Goal: Task Accomplishment & Management: Complete application form

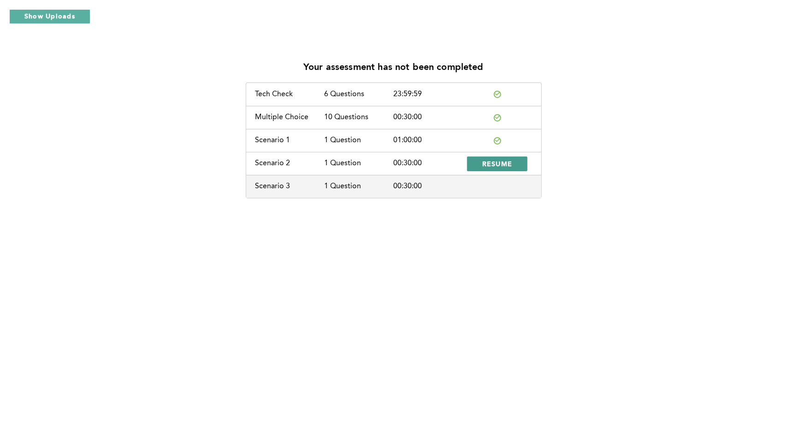
click at [503, 165] on span "RESUME" at bounding box center [497, 163] width 30 height 9
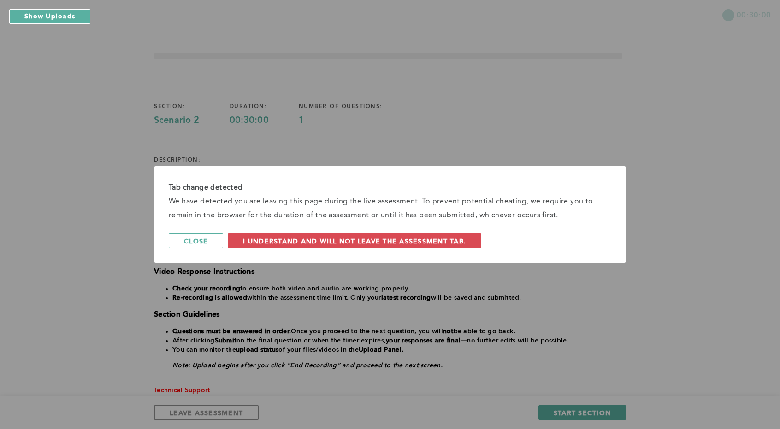
click at [293, 237] on span "I understand and will not leave the assessment tab." at bounding box center [354, 241] width 223 height 9
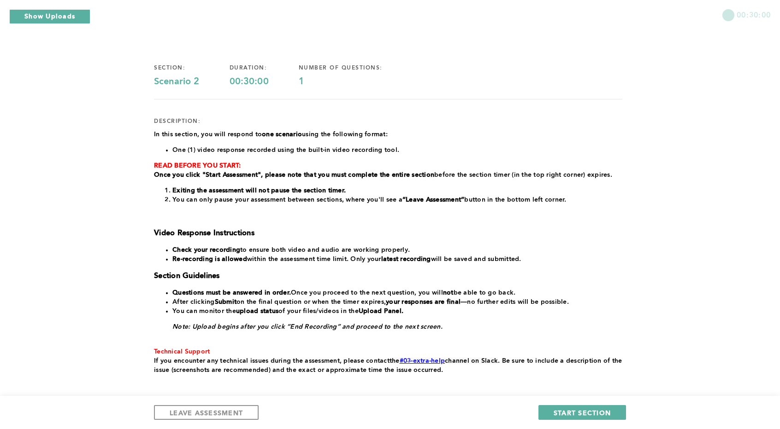
scroll to position [46, 0]
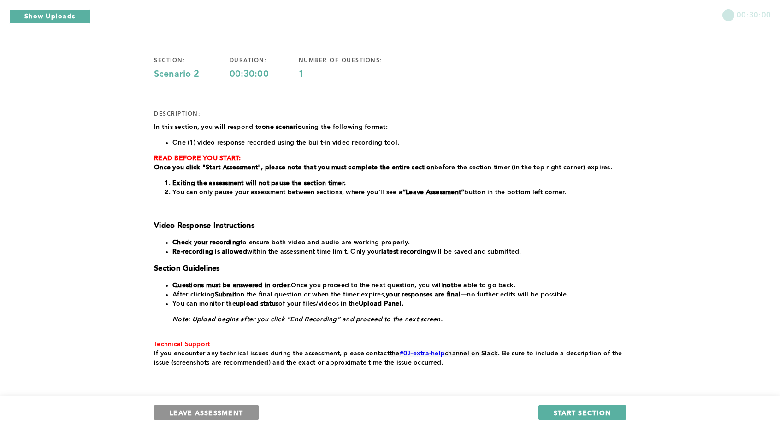
click at [200, 409] on span "LEAVE ASSESSMENT" at bounding box center [206, 413] width 73 height 9
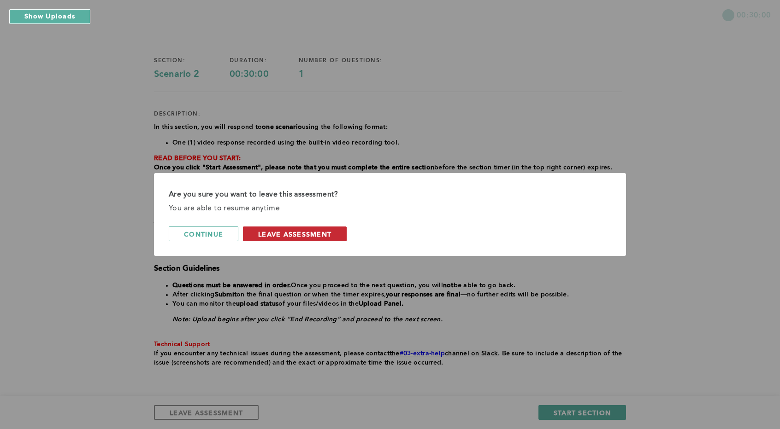
click at [313, 230] on span "leave assessment" at bounding box center [294, 234] width 73 height 9
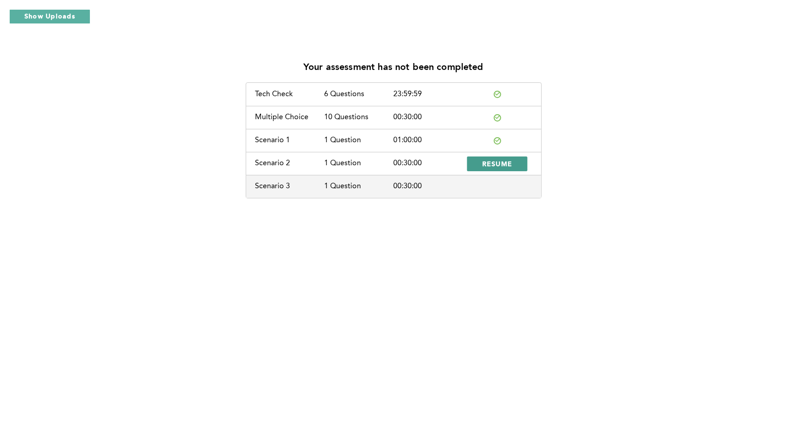
click at [494, 160] on span "RESUME" at bounding box center [497, 163] width 30 height 9
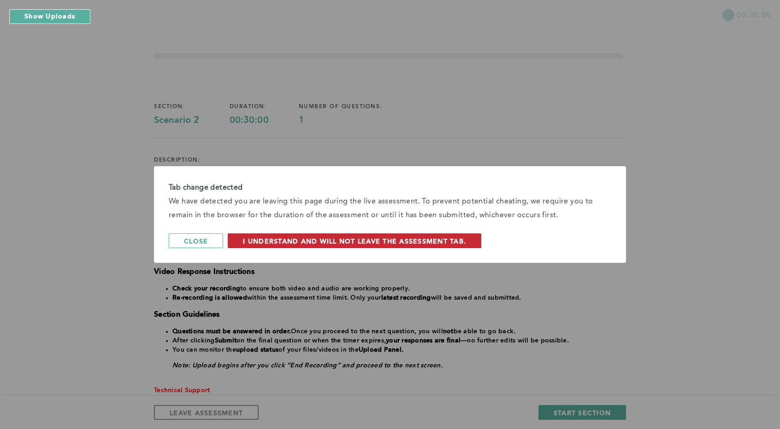
click at [300, 235] on button "I understand and will not leave the assessment tab." at bounding box center [354, 241] width 253 height 15
click at [359, 237] on span "I understand and will not leave the assessment tab." at bounding box center [354, 241] width 223 height 9
click at [437, 264] on div "Tab change detected We have detected you are leaving this page during the live …" at bounding box center [390, 214] width 780 height 429
click at [437, 220] on div "We have detected you are leaving this page during the live assessment. To preve…" at bounding box center [390, 209] width 442 height 28
click at [434, 252] on div "Tab change detected We have detected you are leaving this page during the live …" at bounding box center [390, 214] width 472 height 97
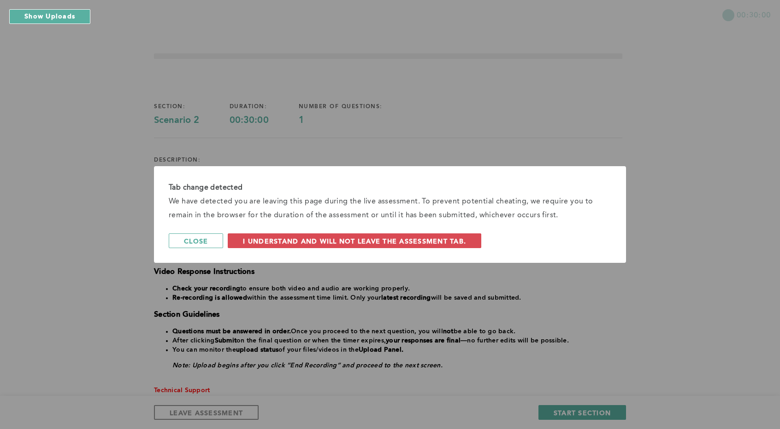
click at [447, 220] on div "We have detected you are leaving this page during the live assessment. To preve…" at bounding box center [390, 209] width 442 height 28
click at [441, 239] on span "I understand and will not leave the assessment tab." at bounding box center [354, 241] width 223 height 9
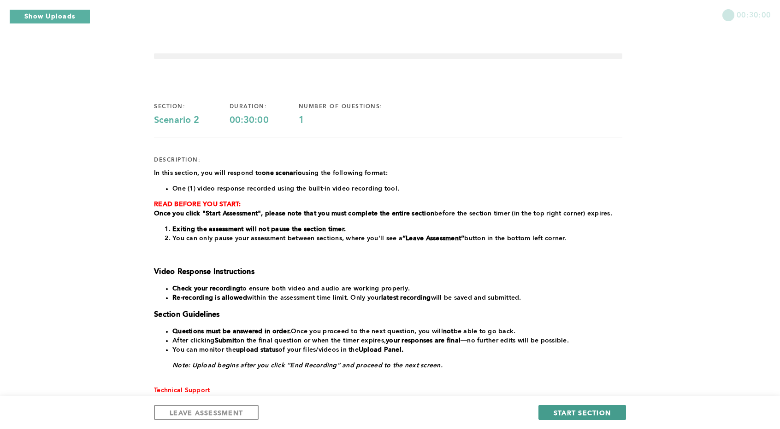
click at [586, 418] on button "START SECTION" at bounding box center [582, 413] width 88 height 15
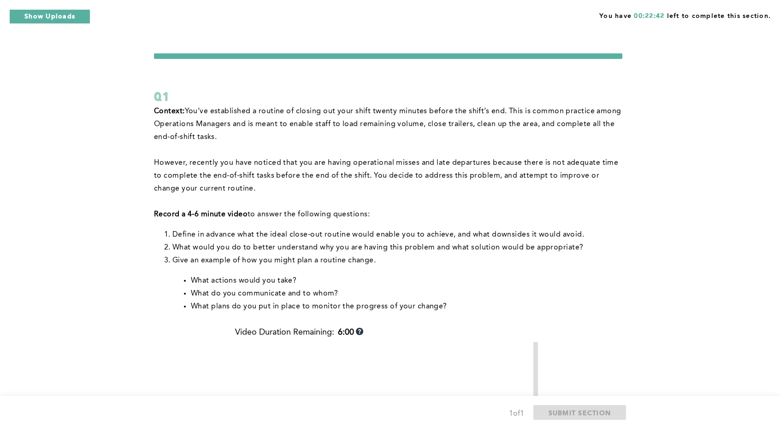
drag, startPoint x: 624, startPoint y: 176, endPoint x: 582, endPoint y: 239, distance: 75.5
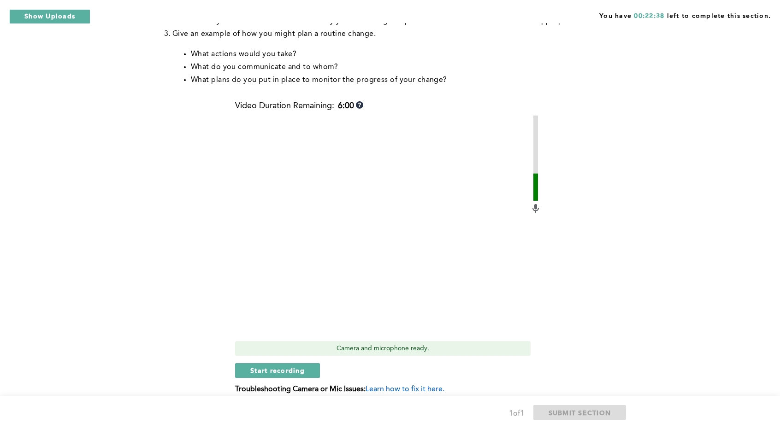
scroll to position [219, 0]
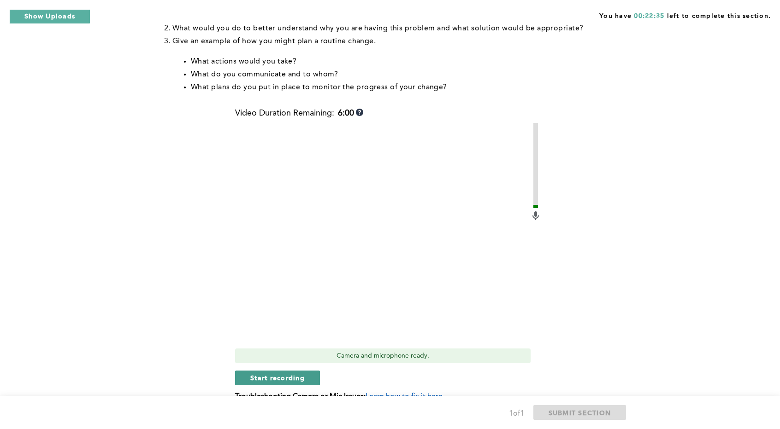
click at [296, 376] on span "Start recording" at bounding box center [277, 378] width 54 height 9
click at [296, 377] on span "Stop recording" at bounding box center [277, 378] width 54 height 9
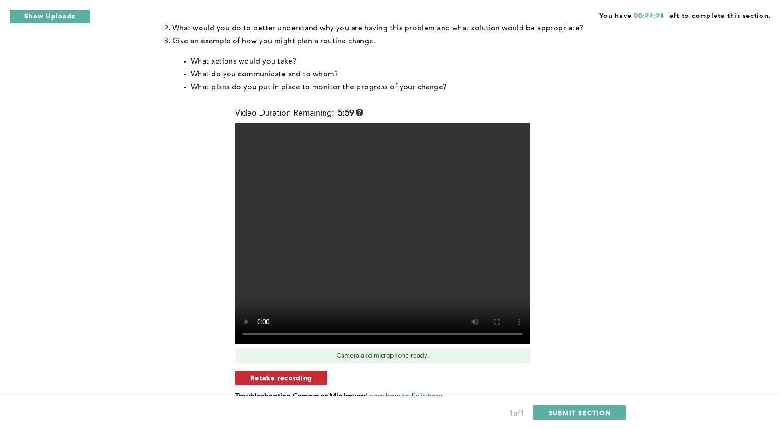
click at [279, 380] on span "Retake recording" at bounding box center [281, 378] width 62 height 9
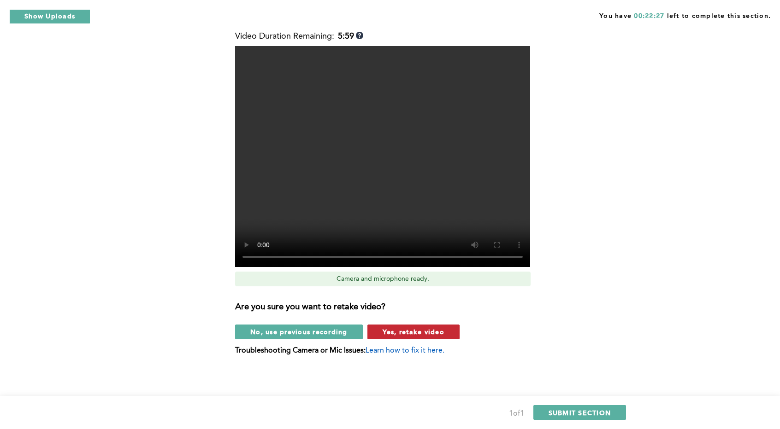
click at [403, 336] on span "Yes, retake video" at bounding box center [413, 332] width 62 height 9
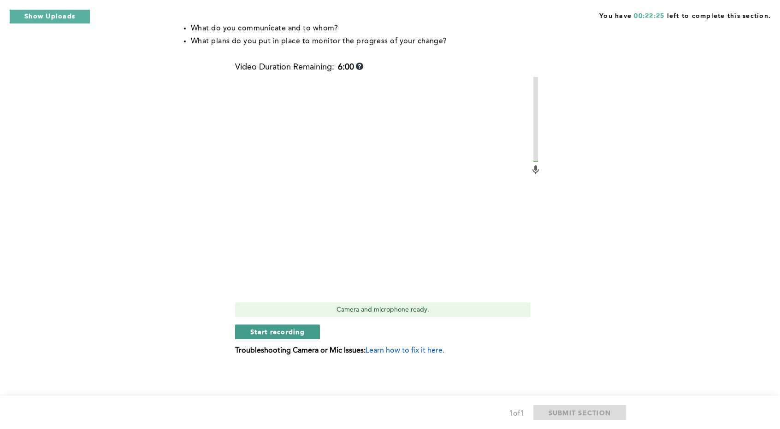
click at [284, 330] on span "Start recording" at bounding box center [277, 332] width 54 height 9
click at [284, 329] on span "Stop recording" at bounding box center [277, 332] width 54 height 9
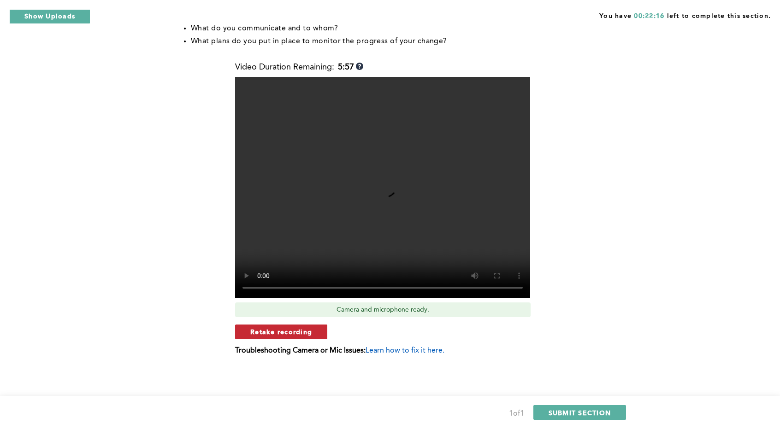
click at [288, 330] on span "Retake recording" at bounding box center [281, 332] width 62 height 9
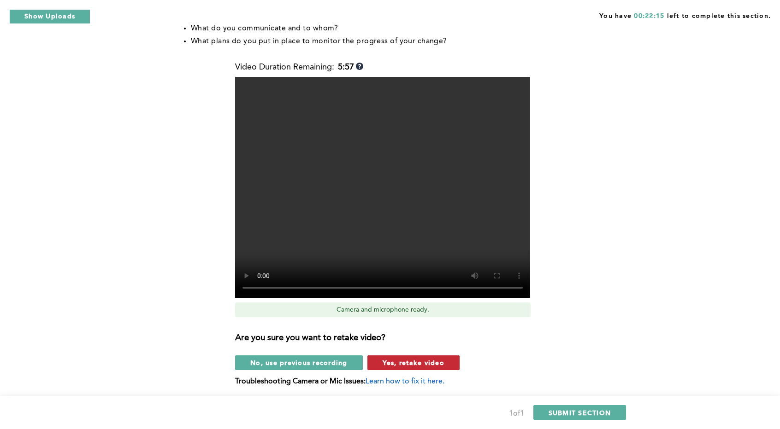
click at [399, 363] on span "Yes, retake video" at bounding box center [413, 363] width 62 height 9
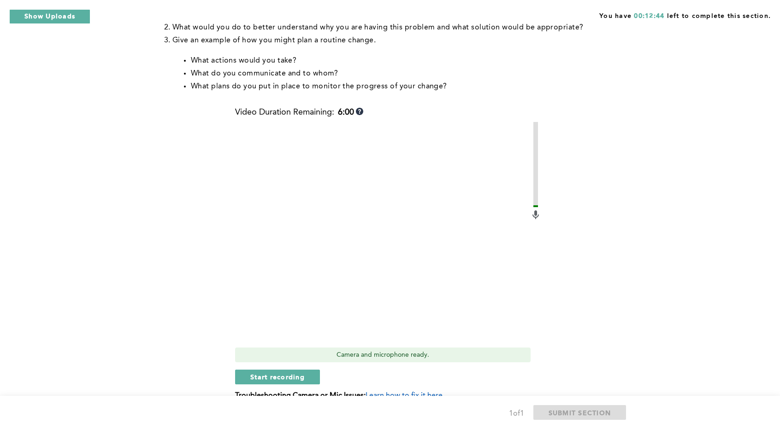
scroll to position [230, 0]
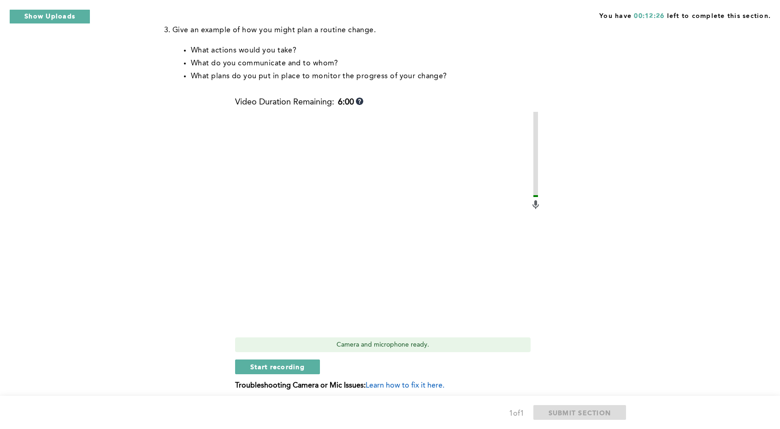
click at [313, 359] on div "Video Duration Remaining: 6:00 Camera and microphone ready. Start recording Tro…" at bounding box center [388, 248] width 306 height 300
click at [301, 367] on span "Start recording" at bounding box center [277, 367] width 54 height 9
click at [287, 366] on span "Stop recording" at bounding box center [277, 367] width 54 height 9
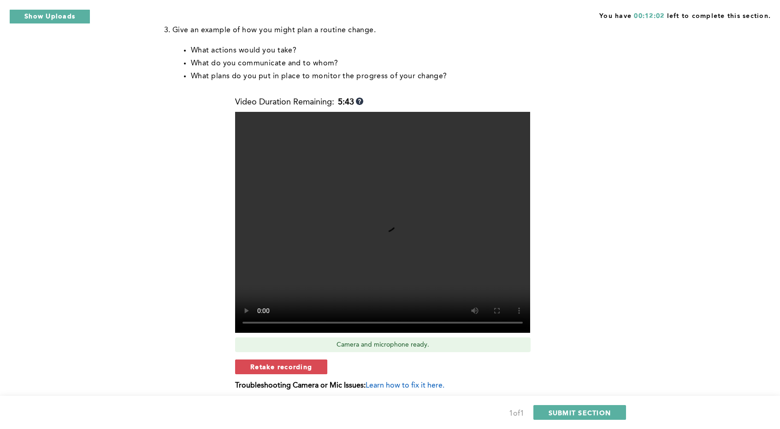
click at [300, 365] on span "Retake recording" at bounding box center [281, 367] width 62 height 9
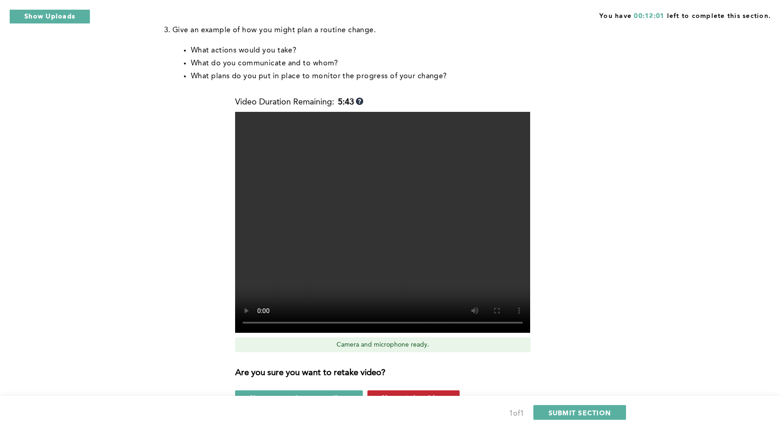
click at [387, 393] on button "Yes, retake video" at bounding box center [413, 398] width 92 height 15
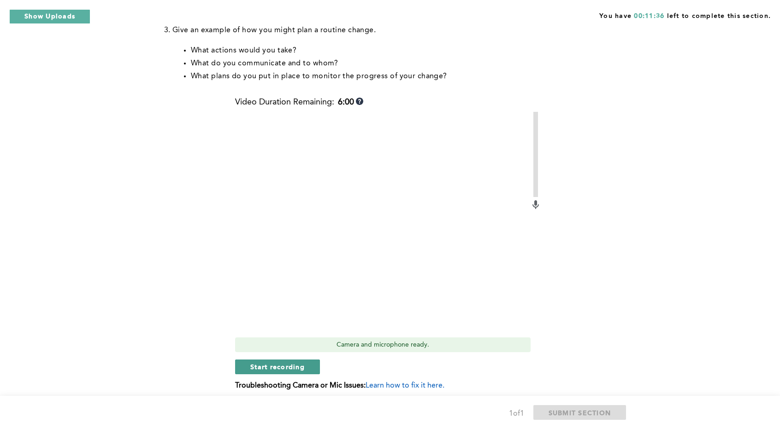
click at [281, 363] on span "Start recording" at bounding box center [277, 367] width 54 height 9
click at [270, 360] on button "Stop recording" at bounding box center [277, 367] width 84 height 15
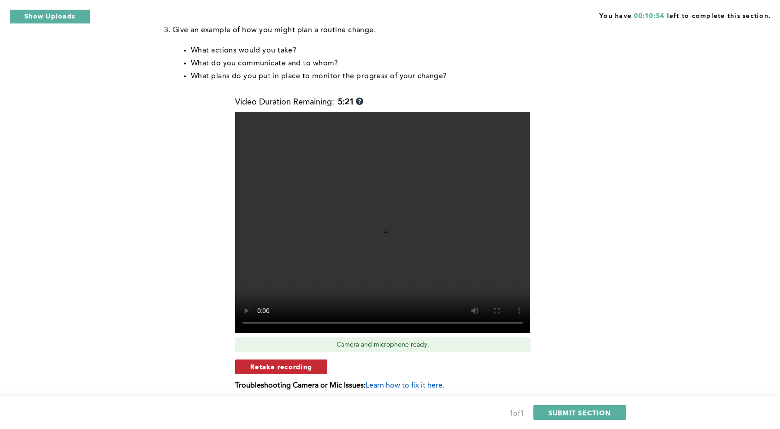
click at [302, 365] on span "Retake recording" at bounding box center [281, 367] width 62 height 9
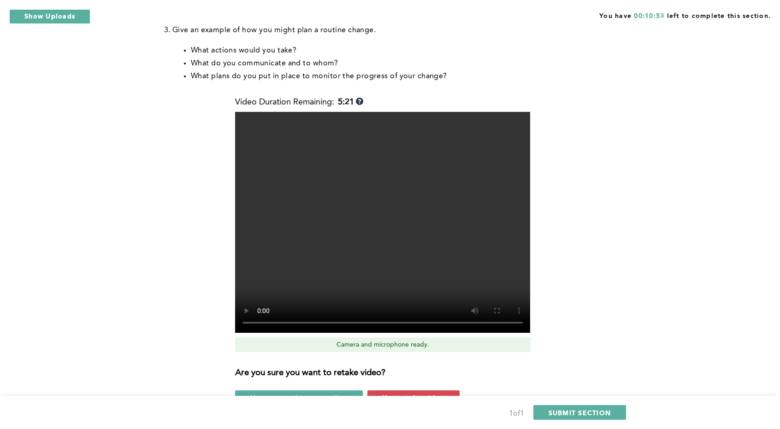
click at [393, 388] on div "Are you sure you want to retake video? No, use previous recording Yes, retake v…" at bounding box center [388, 383] width 306 height 46
click at [393, 390] on div "Are you sure you want to retake video? No, use previous recording Yes, retake v…" at bounding box center [388, 383] width 306 height 46
click at [390, 391] on button "Yes, retake video" at bounding box center [413, 398] width 92 height 15
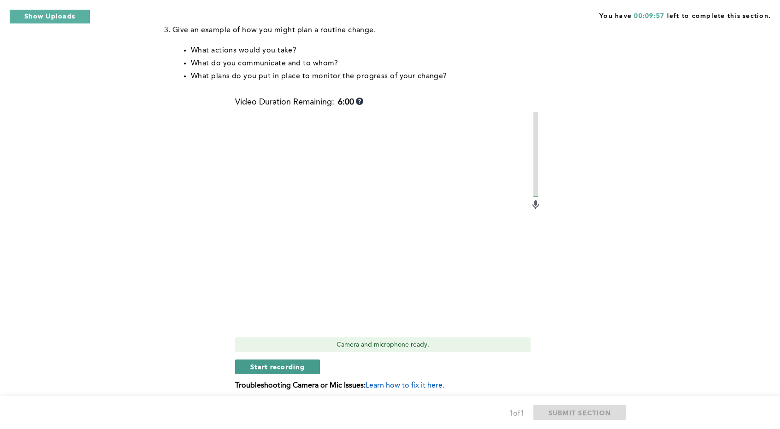
click at [288, 368] on span "Start recording" at bounding box center [277, 367] width 54 height 9
click at [265, 362] on button "Stop recording" at bounding box center [277, 367] width 84 height 15
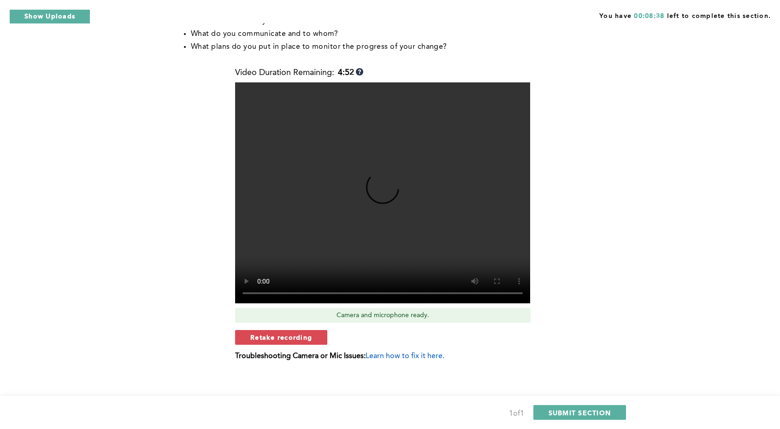
scroll to position [265, 0]
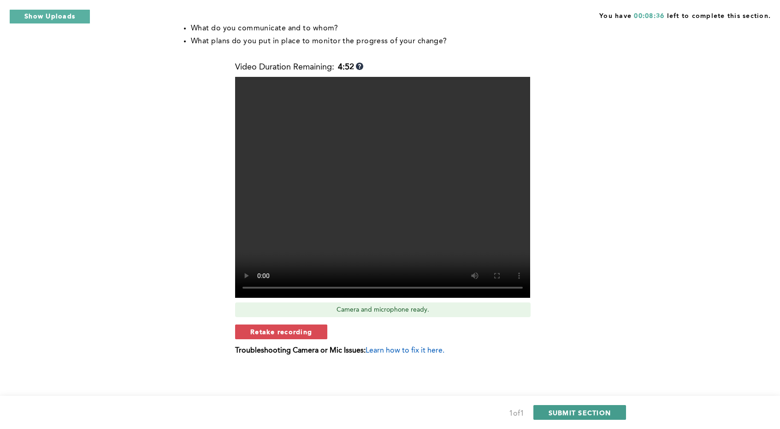
click at [588, 410] on span "SUBMIT SECTION" at bounding box center [579, 413] width 63 height 9
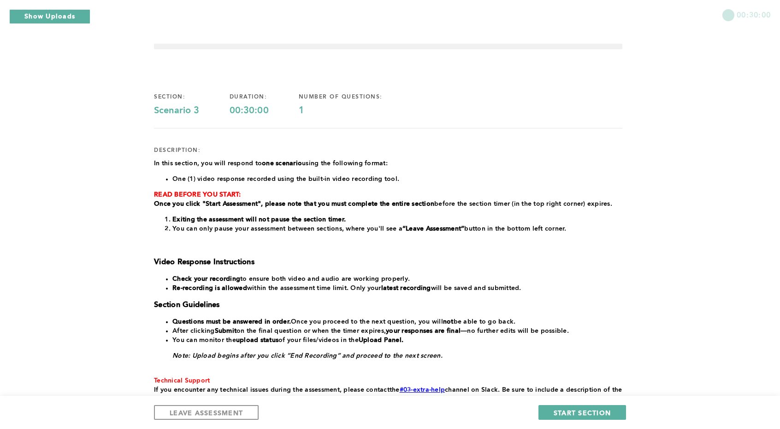
scroll to position [0, 0]
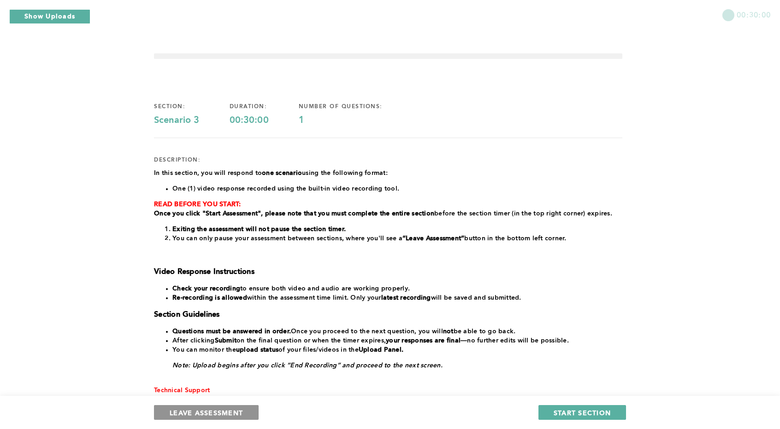
click at [208, 415] on span "LEAVE ASSESSMENT" at bounding box center [206, 413] width 73 height 9
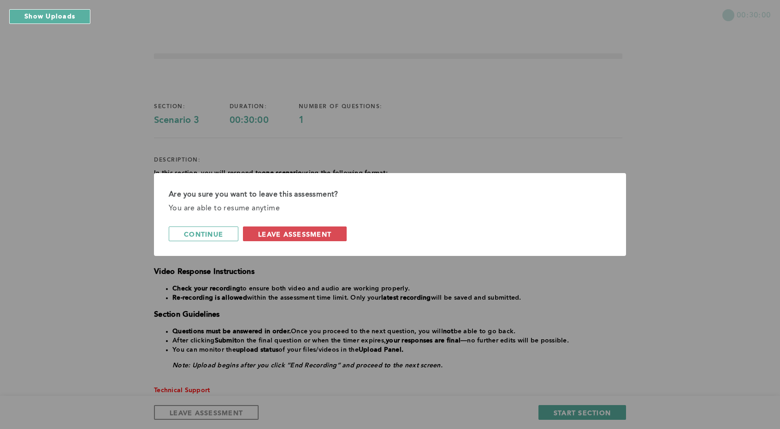
click at [280, 230] on span "leave assessment" at bounding box center [294, 234] width 73 height 9
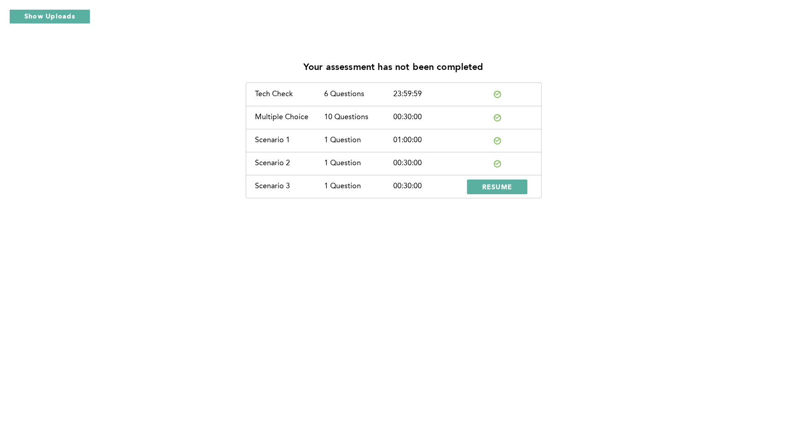
drag, startPoint x: 529, startPoint y: 152, endPoint x: 502, endPoint y: 152, distance: 26.3
drag, startPoint x: 502, startPoint y: 152, endPoint x: 495, endPoint y: 186, distance: 35.2
click at [495, 186] on span "RESUME" at bounding box center [497, 186] width 30 height 9
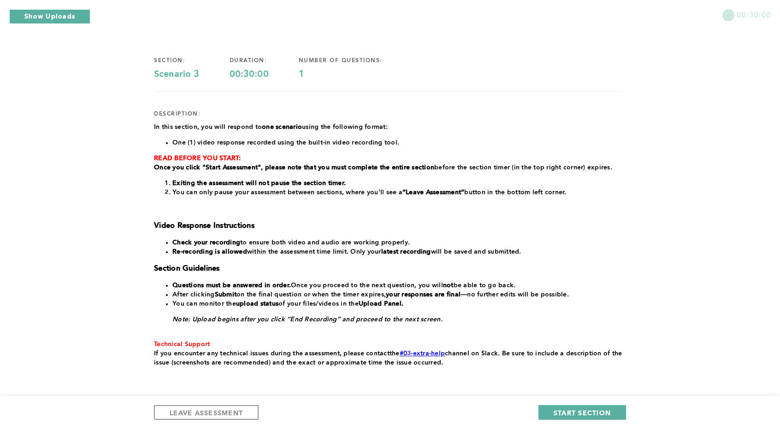
scroll to position [84, 0]
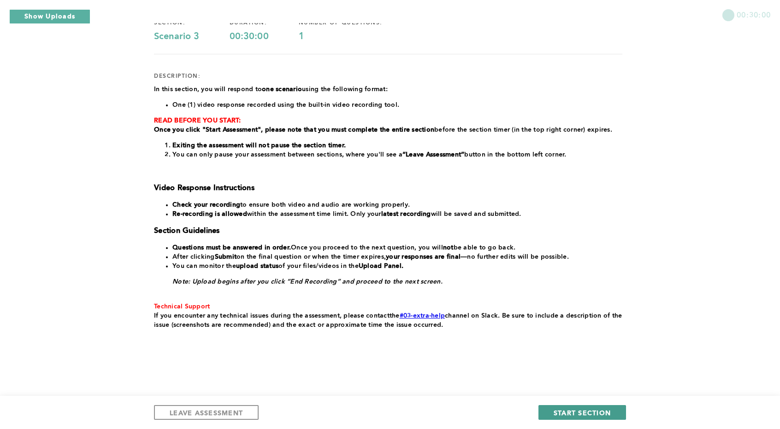
click at [588, 415] on span "START SECTION" at bounding box center [581, 413] width 57 height 9
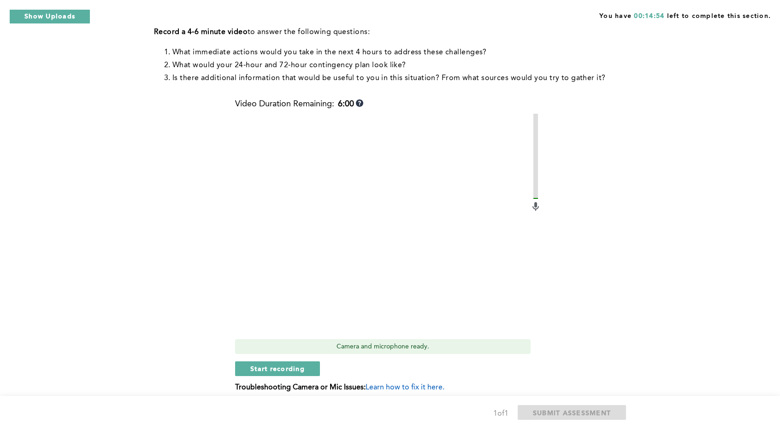
scroll to position [221, 0]
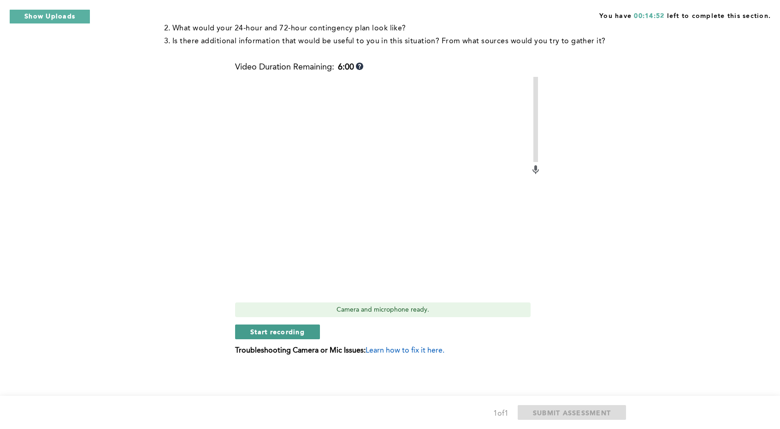
click at [283, 336] on span "Start recording" at bounding box center [277, 332] width 54 height 9
click at [265, 337] on button "Stop recording" at bounding box center [277, 332] width 84 height 15
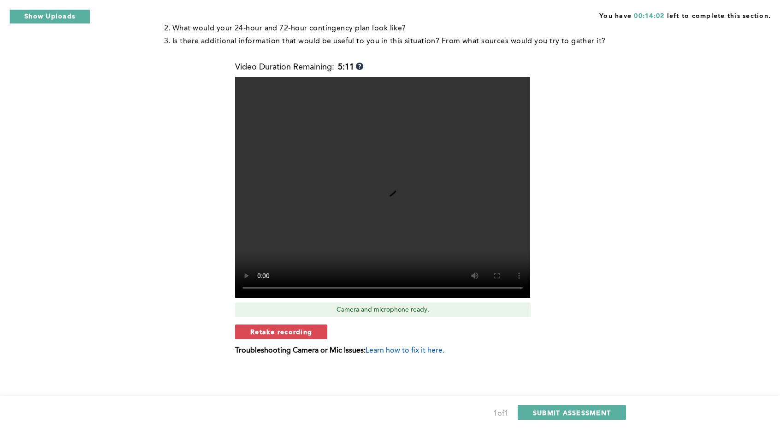
click at [264, 337] on button "Retake recording" at bounding box center [281, 332] width 92 height 15
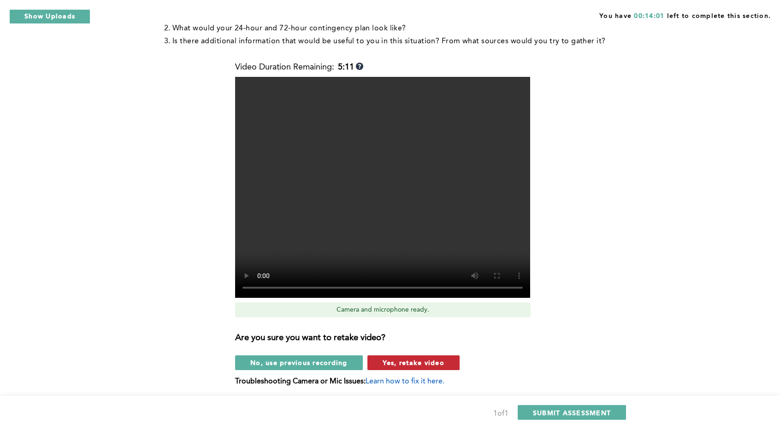
click at [414, 359] on span "Yes, retake video" at bounding box center [413, 363] width 62 height 9
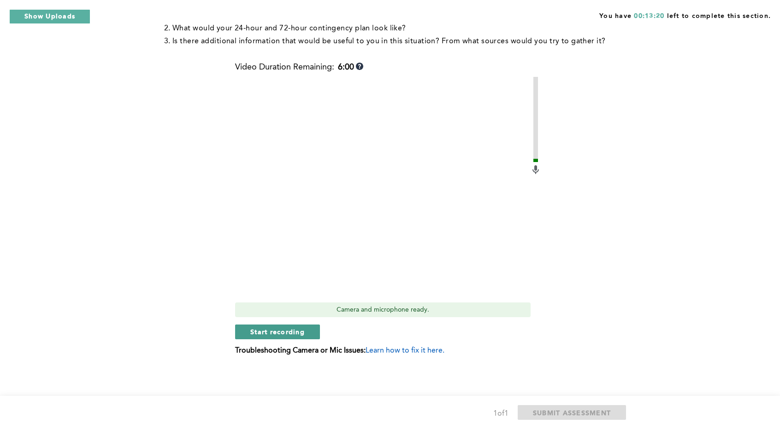
click at [272, 331] on span "Start recording" at bounding box center [277, 332] width 54 height 9
click at [246, 336] on button "Stop recording" at bounding box center [277, 332] width 84 height 15
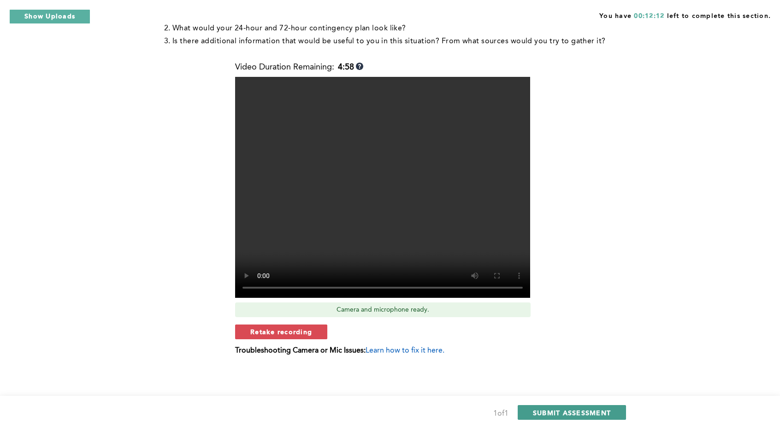
click at [536, 413] on span "SUBMIT ASSESSMENT" at bounding box center [572, 413] width 78 height 9
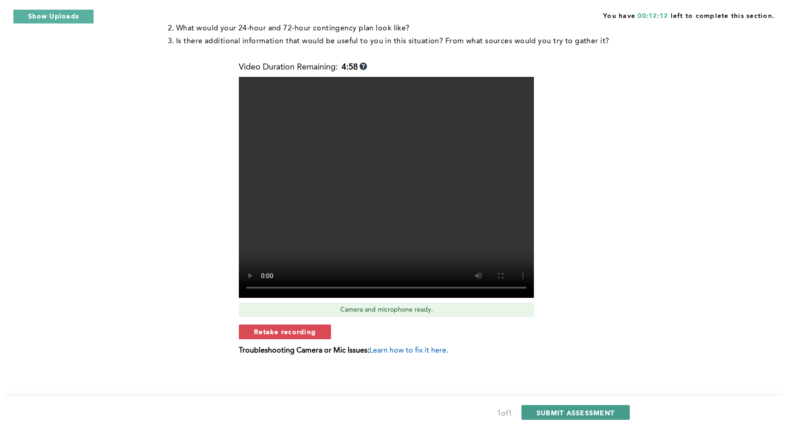
scroll to position [0, 0]
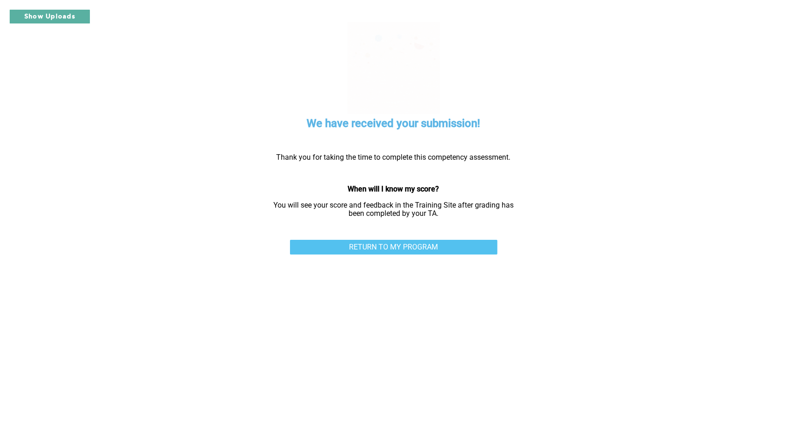
click at [380, 242] on link "RETURN TO MY PROGRAM" at bounding box center [393, 247] width 207 height 15
